Goal: Entertainment & Leisure: Consume media (video, audio)

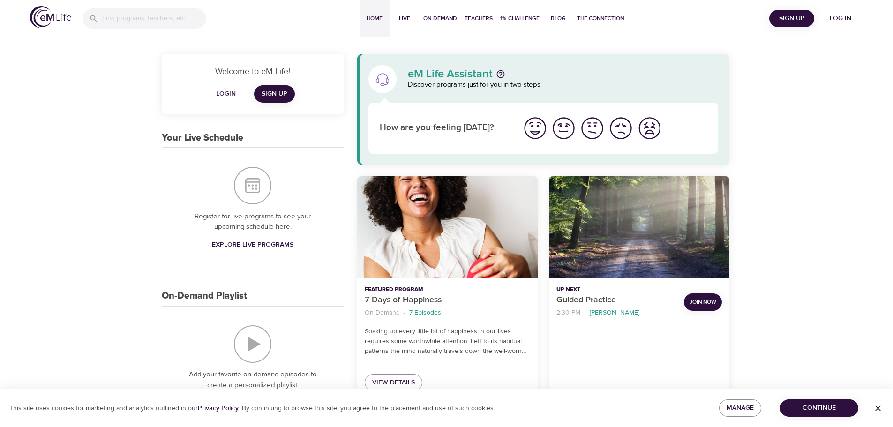
click at [837, 22] on span "Log in" at bounding box center [841, 19] width 38 height 12
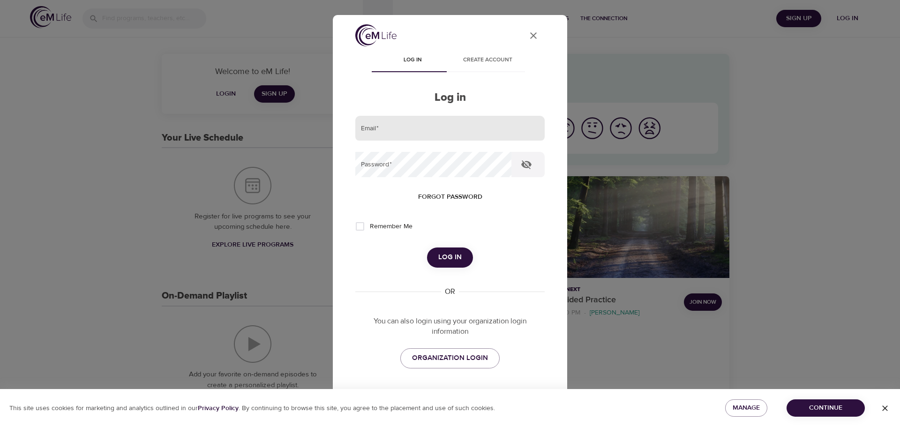
click at [435, 126] on input "email" at bounding box center [449, 128] width 189 height 25
type input "[PERSON_NAME][EMAIL_ADDRESS][DOMAIN_NAME]"
click at [427, 248] on button "Log in" at bounding box center [450, 258] width 46 height 20
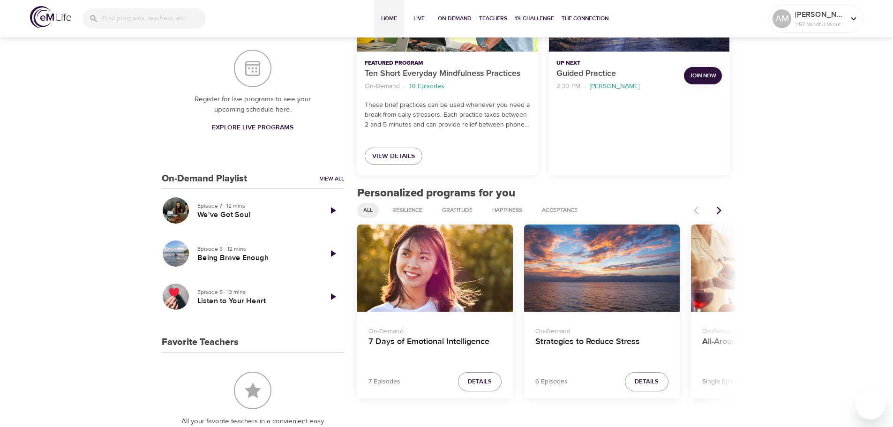
scroll to position [234, 0]
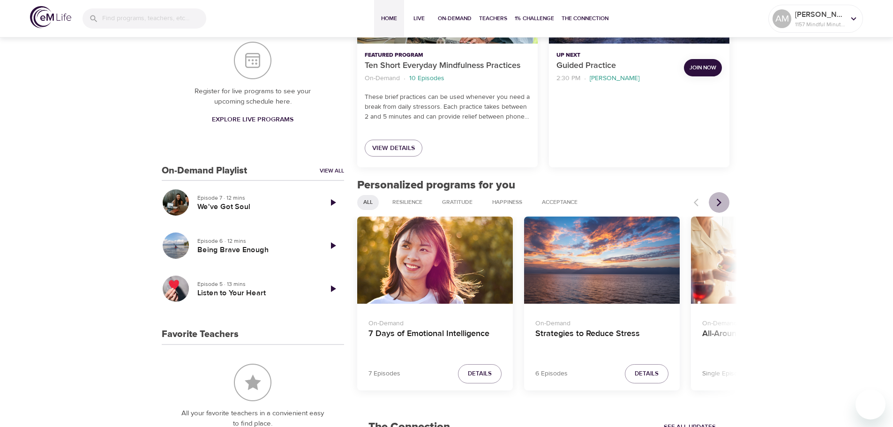
click at [718, 204] on icon "Next items" at bounding box center [719, 202] width 9 height 9
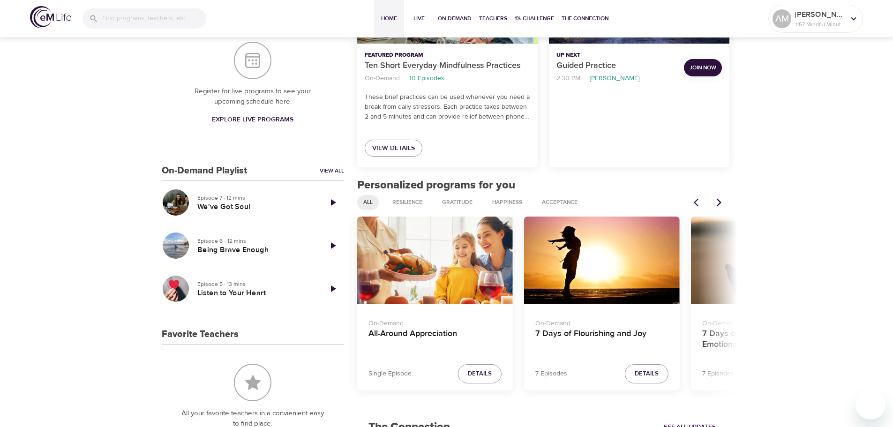
click at [718, 204] on icon "Next items" at bounding box center [719, 202] width 9 height 9
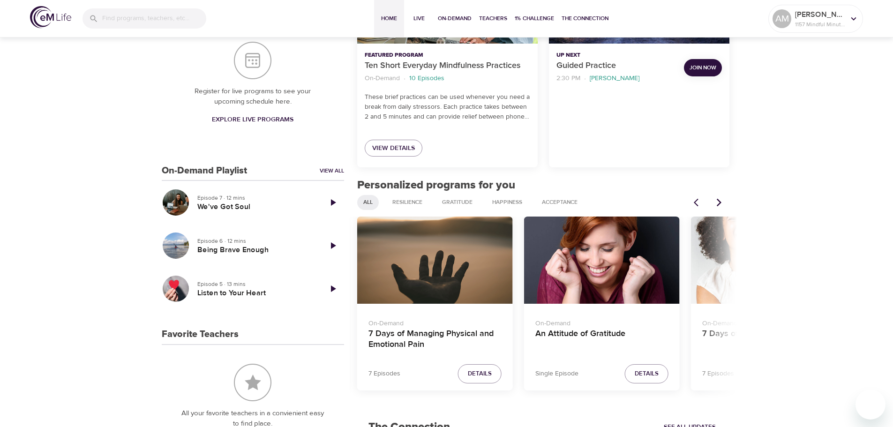
click at [718, 204] on icon "Next items" at bounding box center [719, 202] width 9 height 9
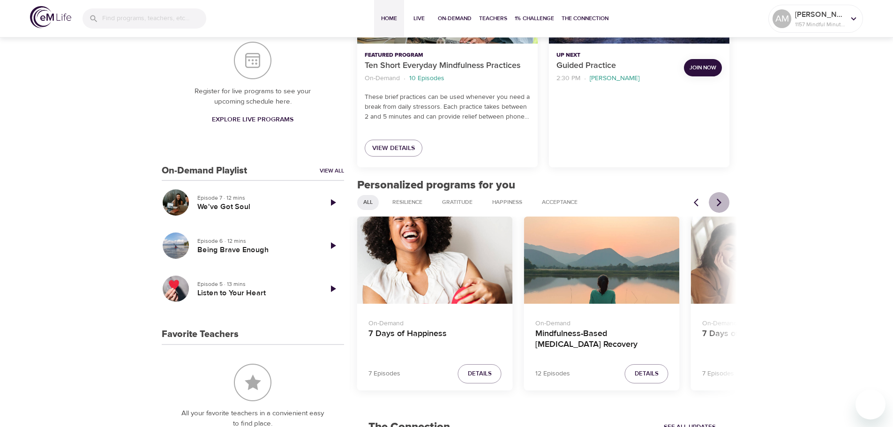
click at [718, 204] on icon "Next items" at bounding box center [719, 202] width 9 height 9
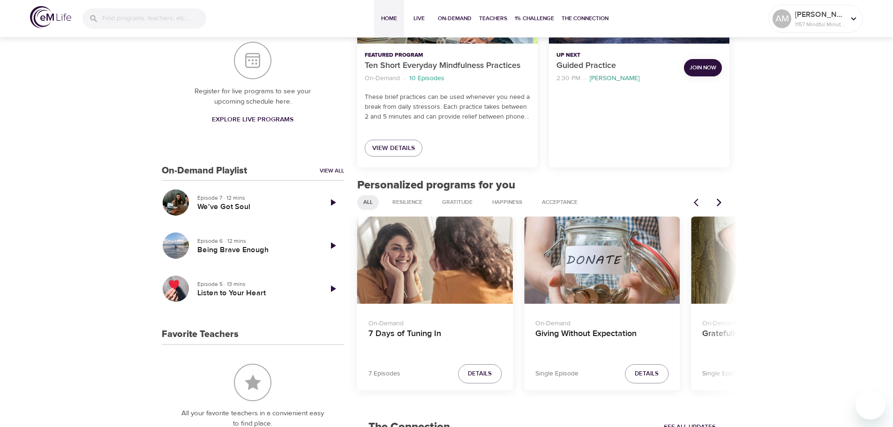
click at [718, 204] on icon "Next items" at bounding box center [719, 202] width 9 height 9
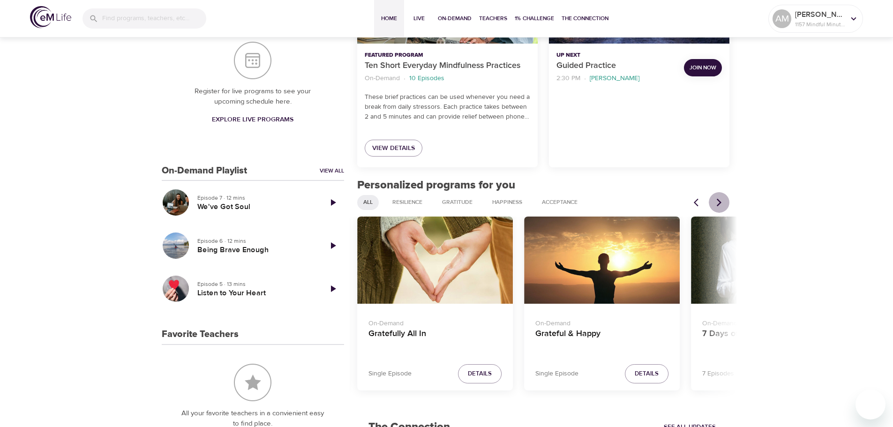
click at [718, 204] on icon "Next items" at bounding box center [719, 202] width 9 height 9
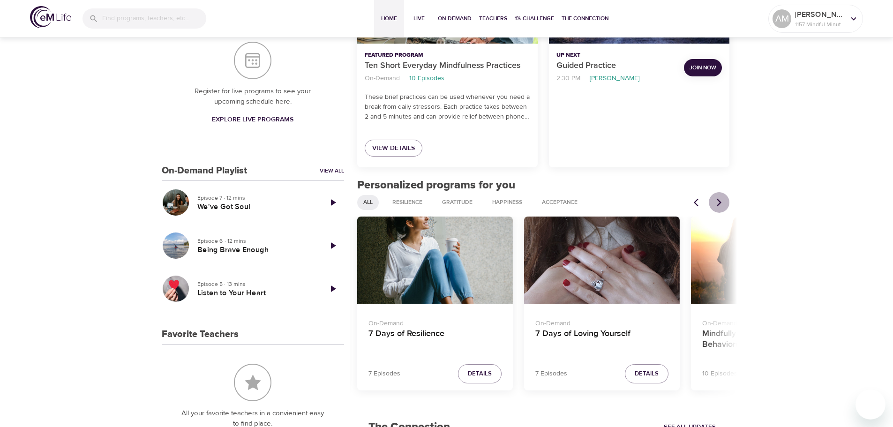
click at [718, 204] on icon "Next items" at bounding box center [719, 202] width 9 height 9
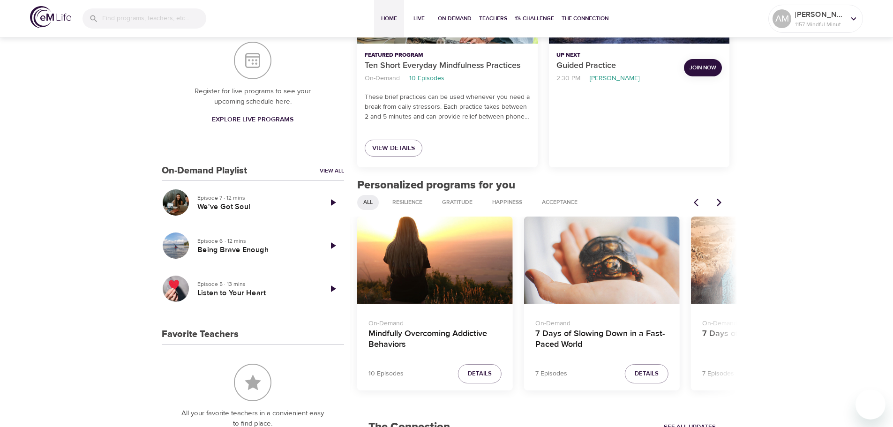
click at [718, 204] on icon "Next items" at bounding box center [719, 202] width 9 height 9
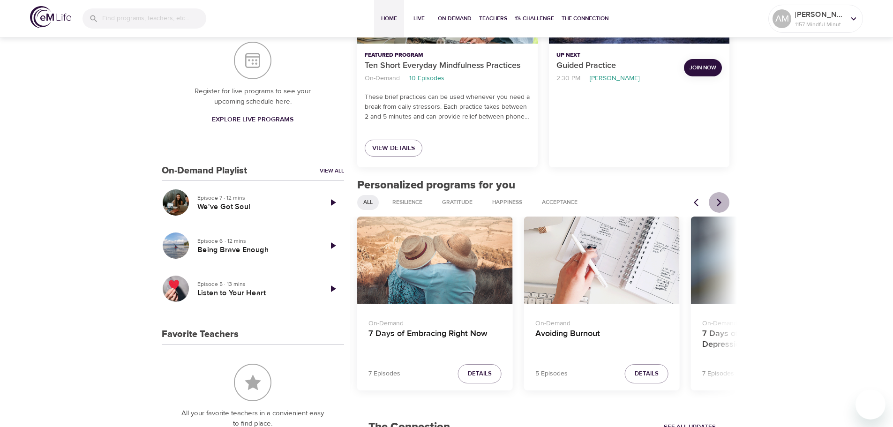
click at [718, 204] on icon "Next items" at bounding box center [719, 202] width 9 height 9
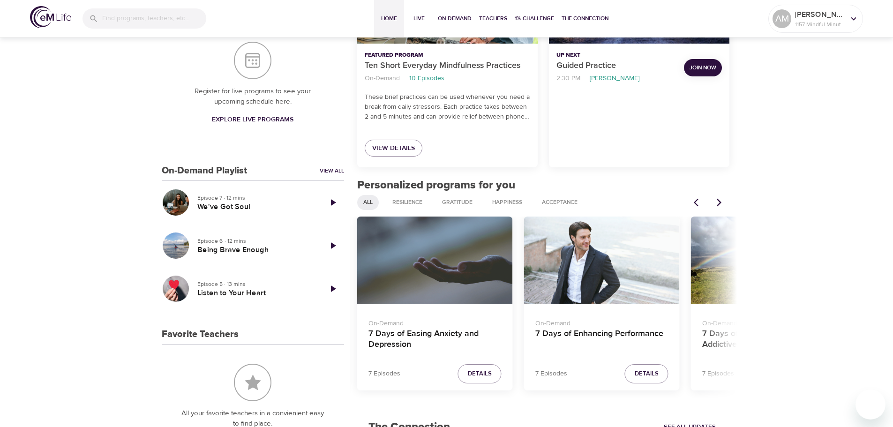
click at [639, 266] on div "7 Days of Enhancing Performance" at bounding box center [602, 261] width 156 height 88
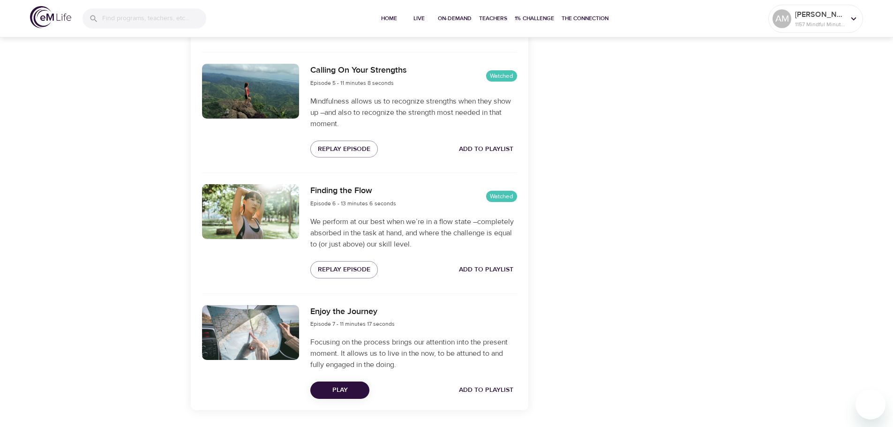
scroll to position [864, 0]
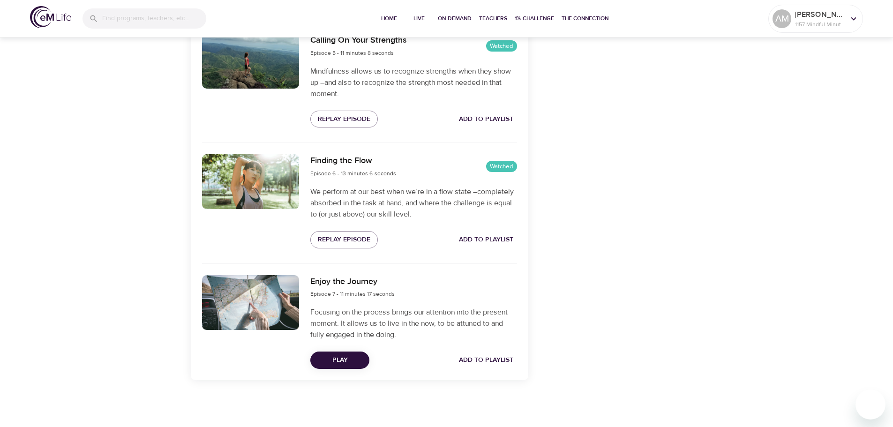
click at [342, 355] on span "Play" at bounding box center [340, 361] width 44 height 12
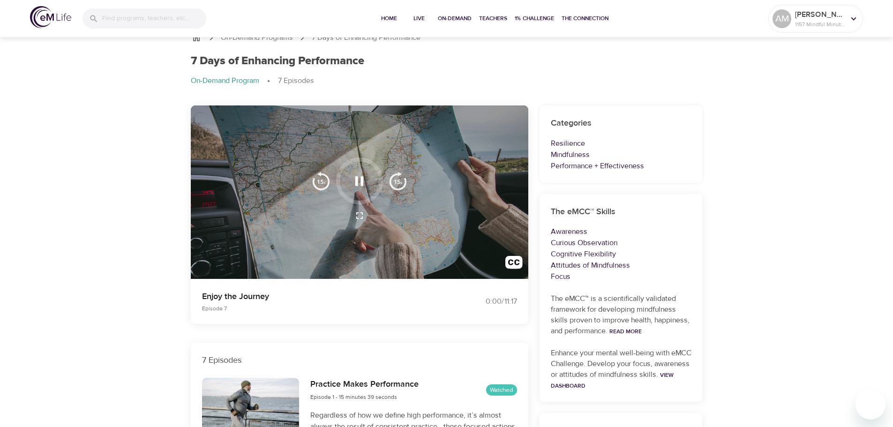
scroll to position [0, 0]
